Goal: Find specific page/section: Find specific page/section

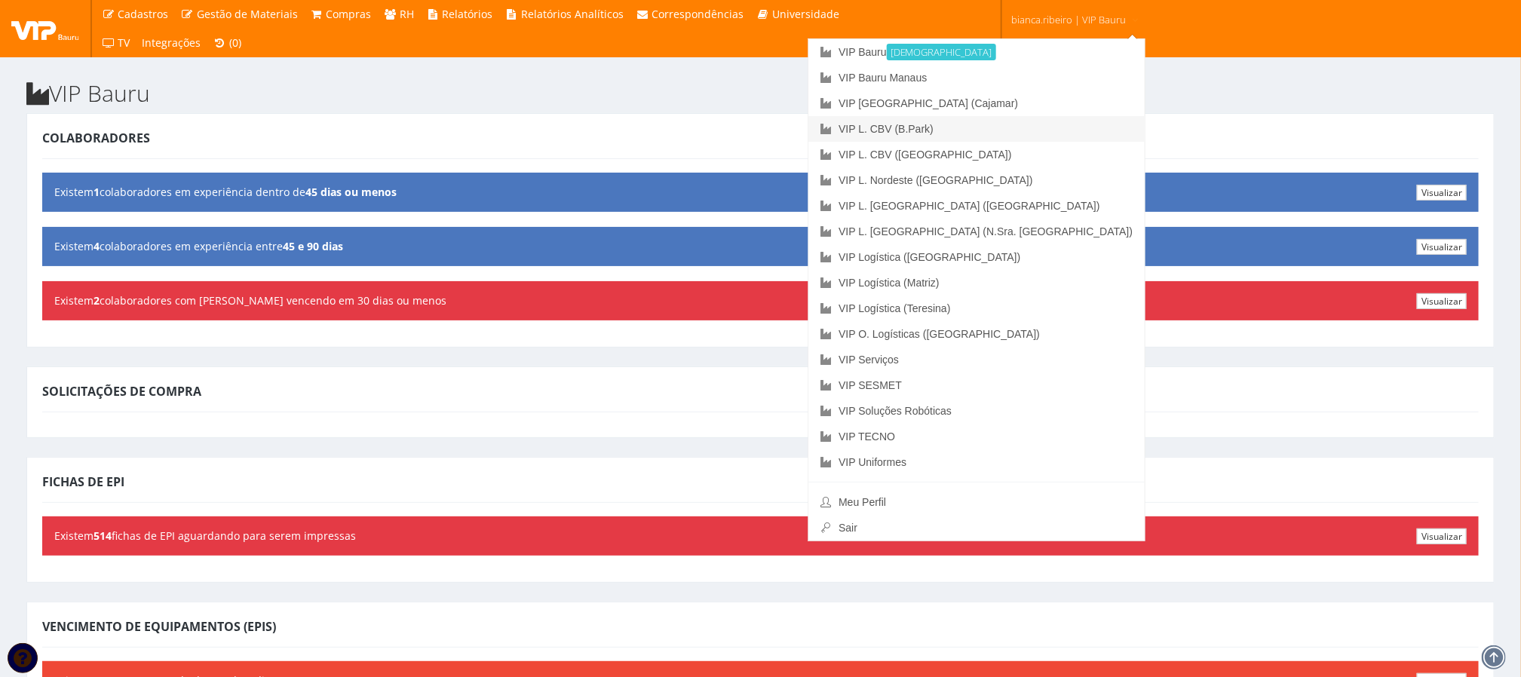
click at [1042, 131] on link "VIP L. CBV (B.Park)" at bounding box center [977, 129] width 336 height 26
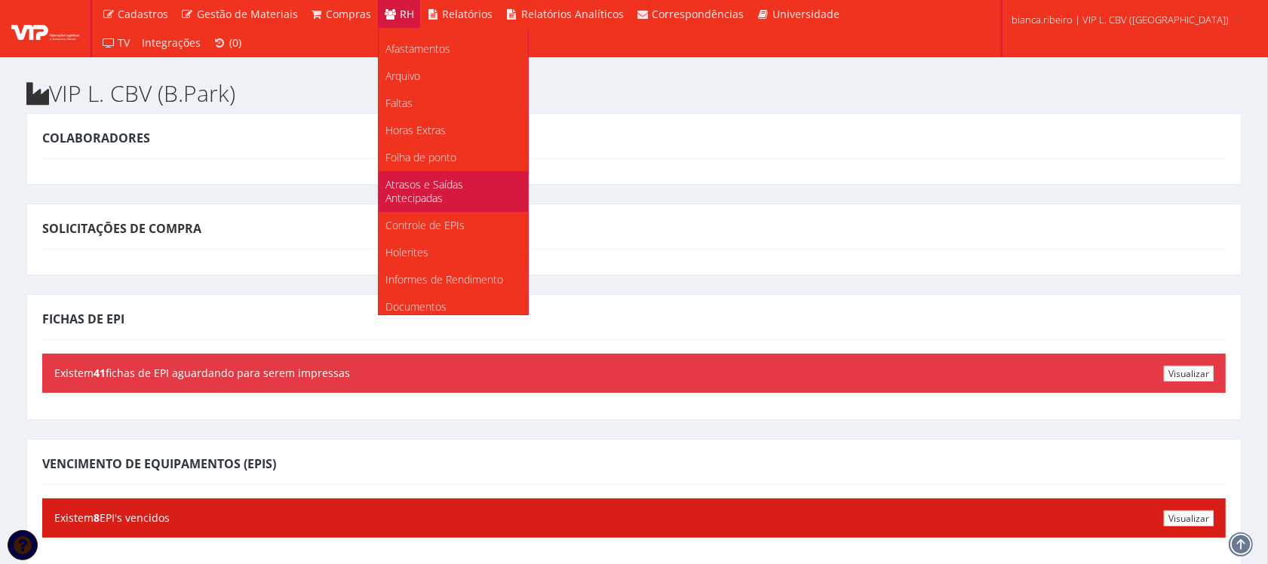
scroll to position [189, 0]
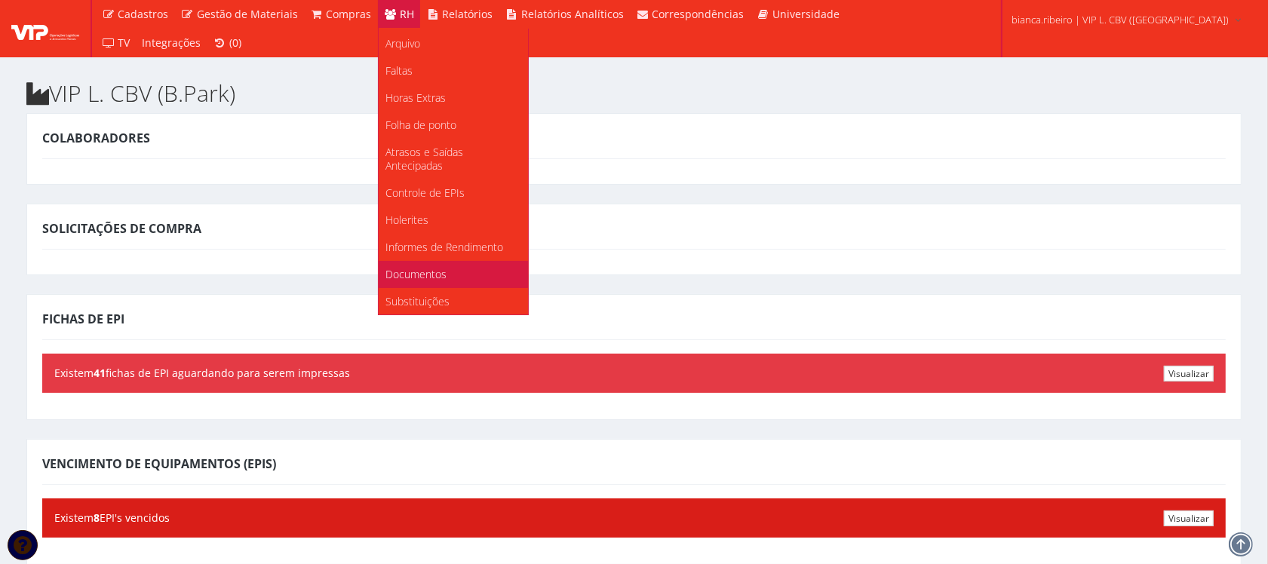
click at [427, 270] on span "Documentos" at bounding box center [416, 274] width 61 height 14
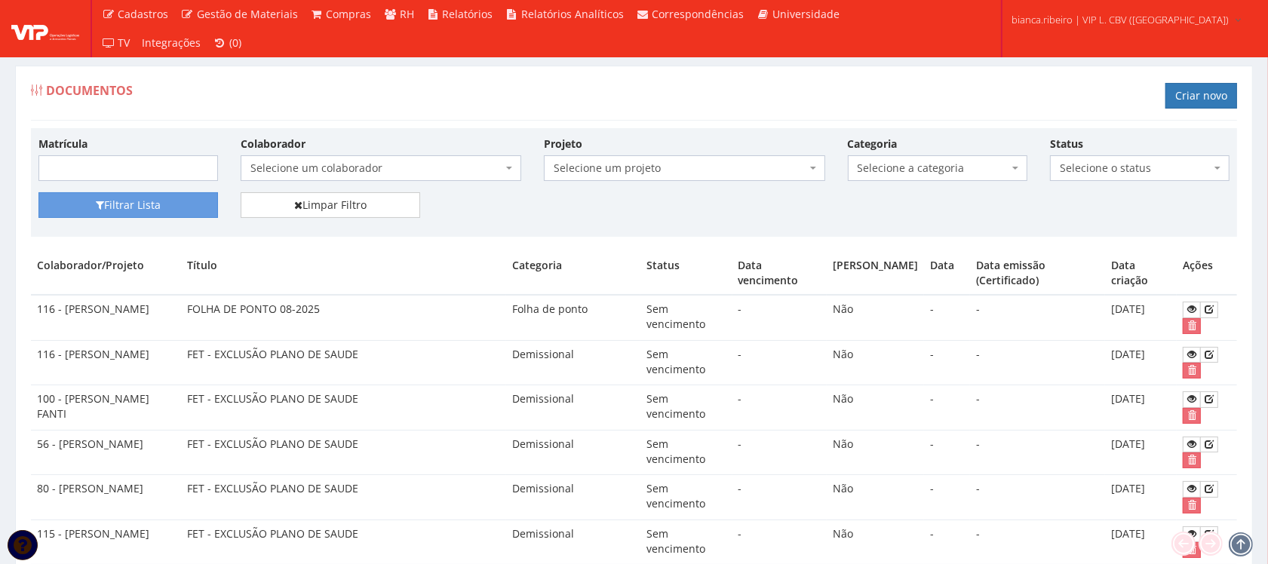
click at [379, 157] on span "Selecione um colaborador" at bounding box center [381, 168] width 281 height 26
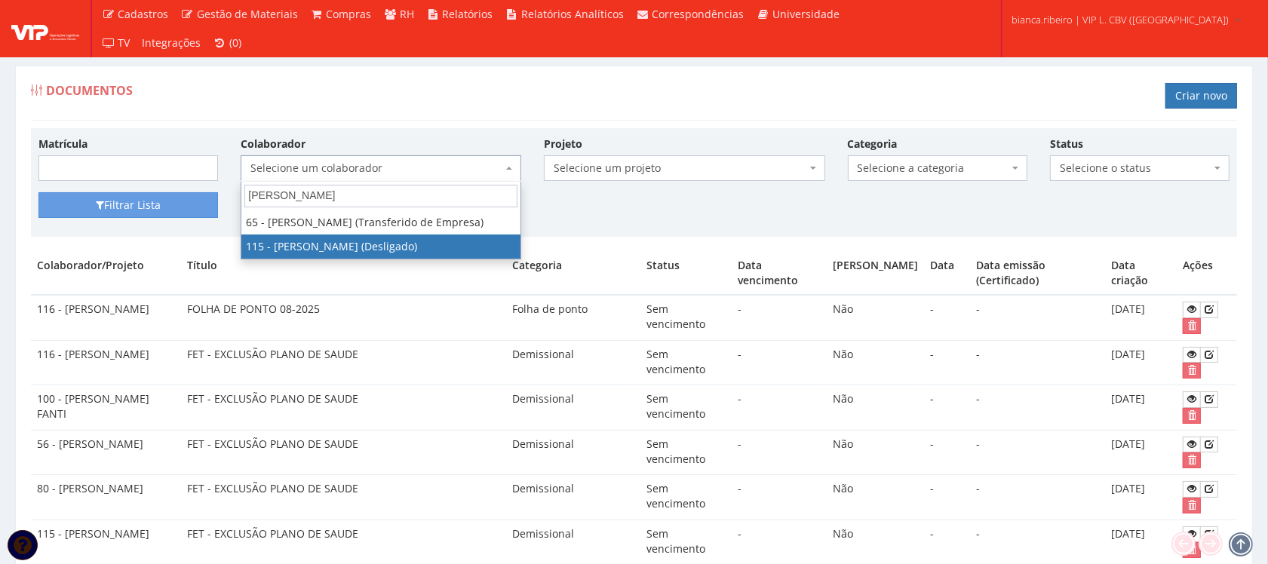
type input "claudio"
select select "3421"
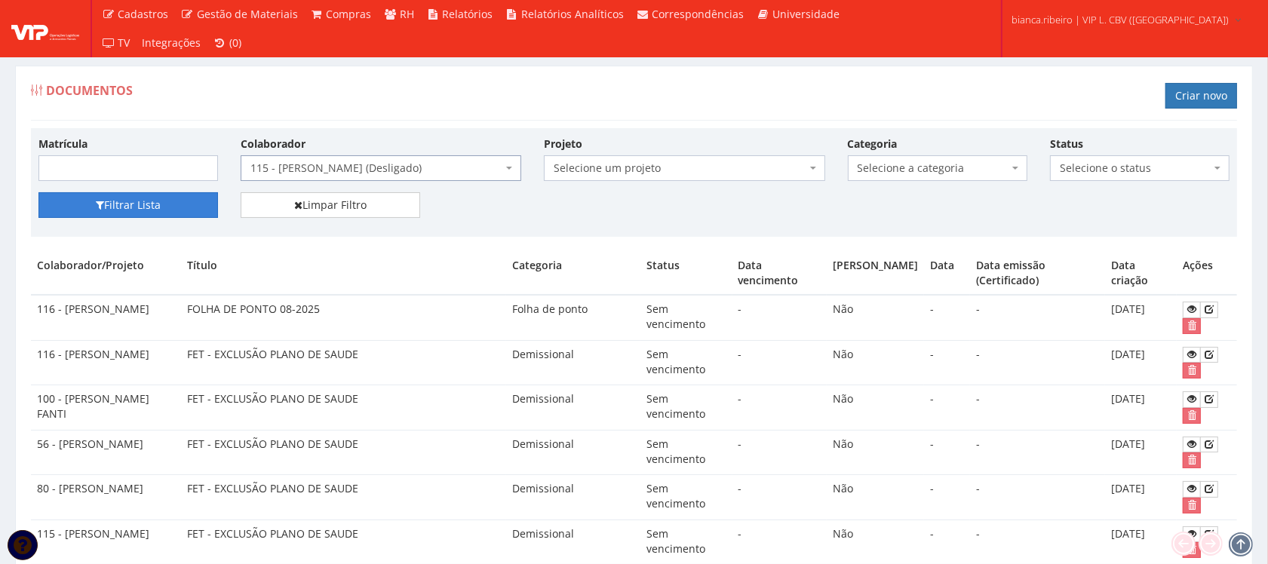
click at [107, 207] on button "Filtrar Lista" at bounding box center [128, 205] width 180 height 26
